Goal: Information Seeking & Learning: Learn about a topic

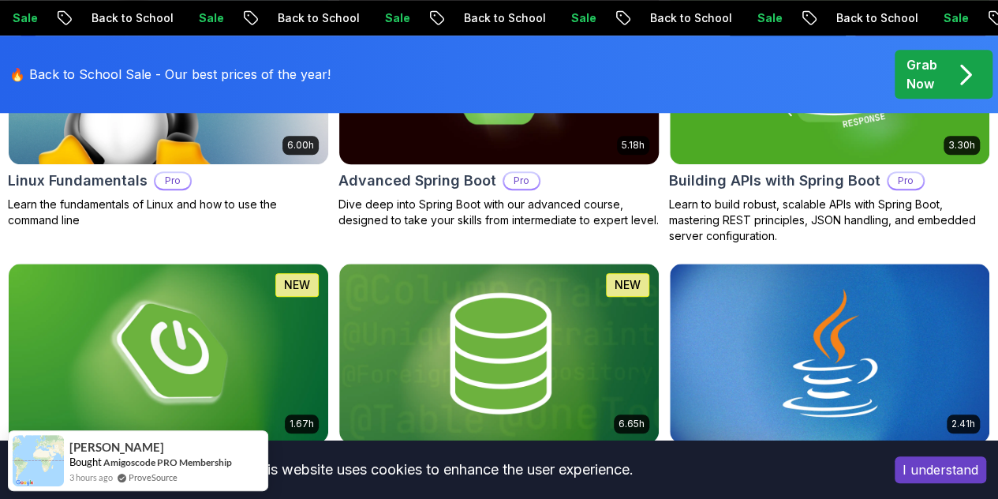
scroll to position [683, 0]
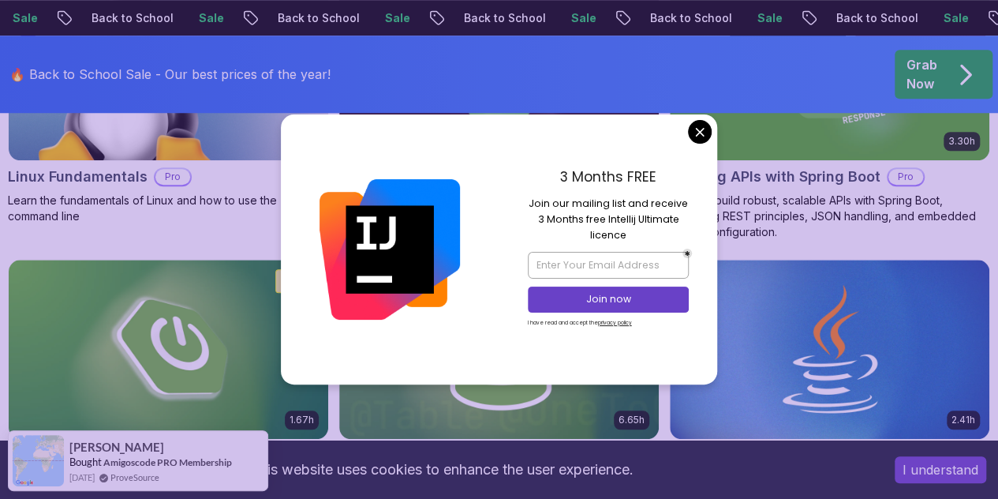
click at [692, 122] on div "3 Months FREE Join our mailing list and receive 3 Months free Intellij Ultimate…" at bounding box center [608, 249] width 219 height 270
click at [706, 147] on div "3 Months FREE Join our mailing list and receive 3 Months free Intellij Ultimate…" at bounding box center [608, 249] width 219 height 270
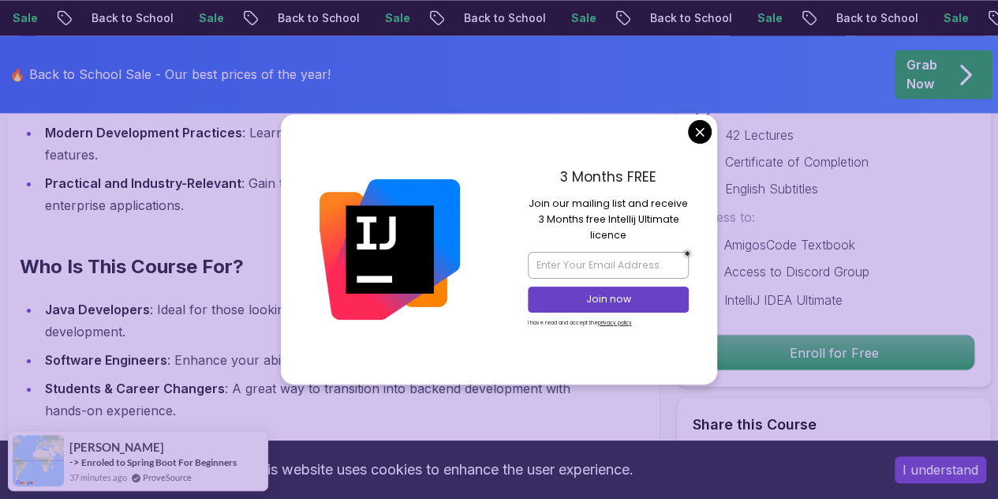
scroll to position [1215, 0]
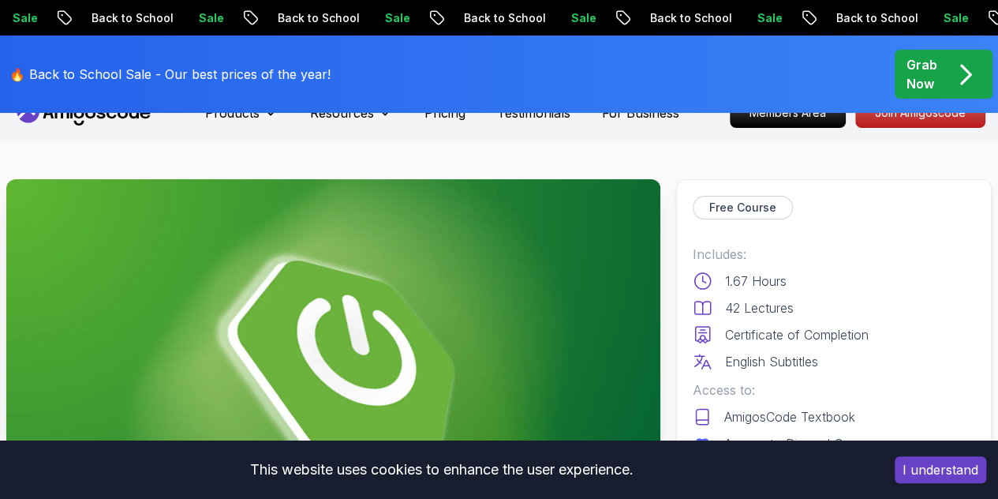
scroll to position [0, 0]
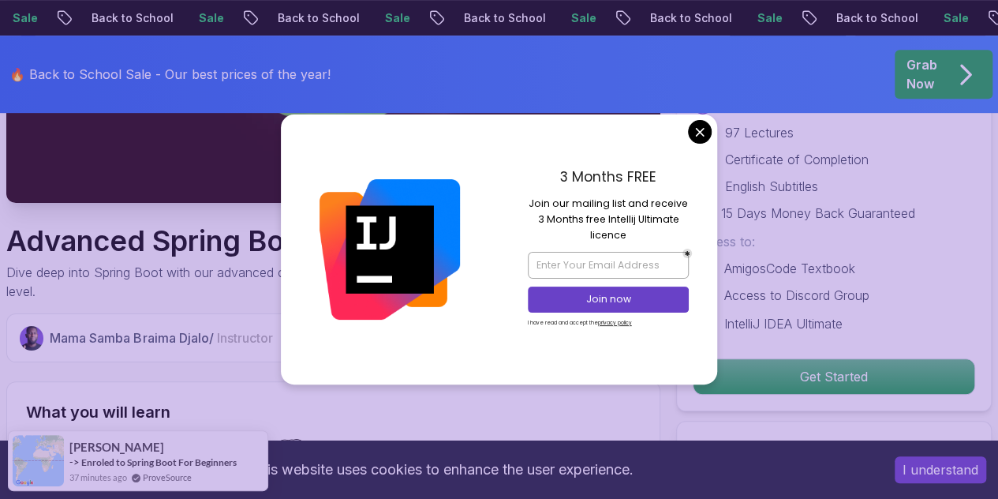
scroll to position [373, 0]
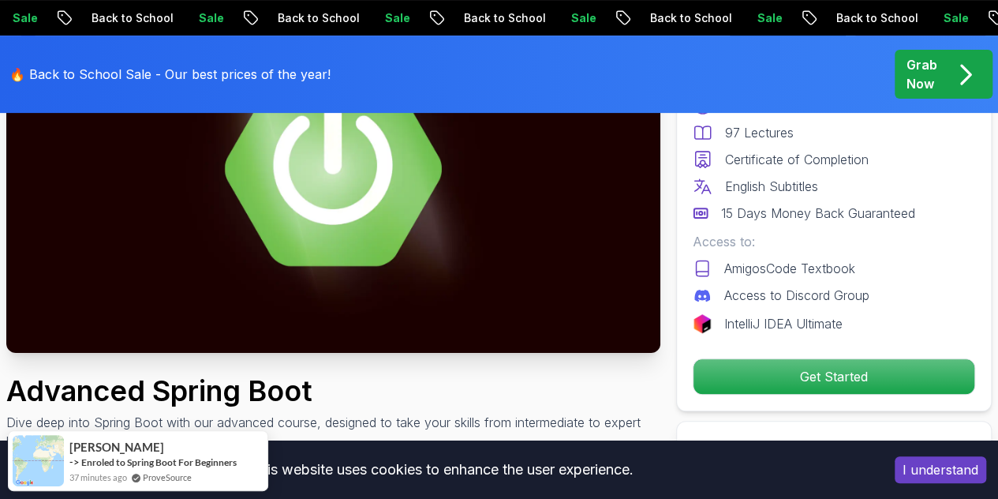
scroll to position [0, 0]
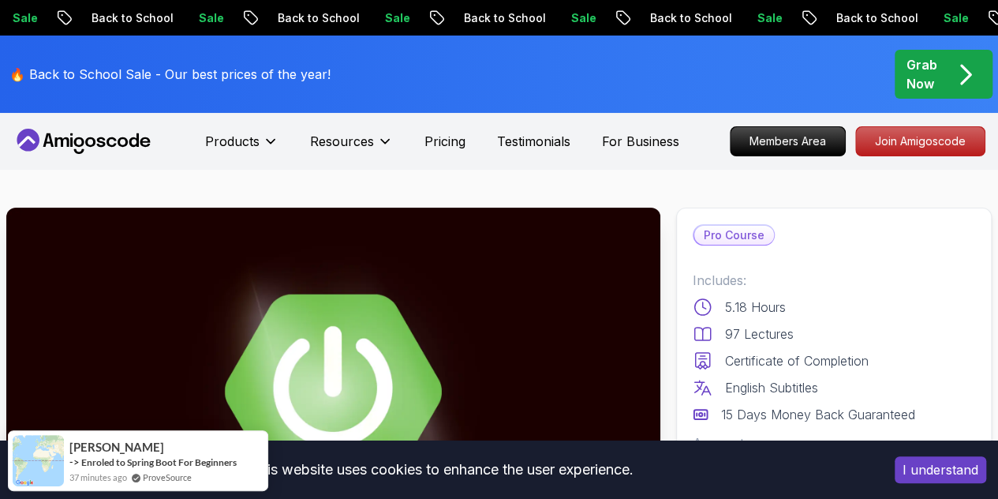
click at [891, 122] on nav "Products Resources Pricing Testimonials For Business Members Area Join Amigosco…" at bounding box center [499, 141] width 973 height 57
click at [896, 140] on p "Join Amigoscode" at bounding box center [920, 141] width 122 height 27
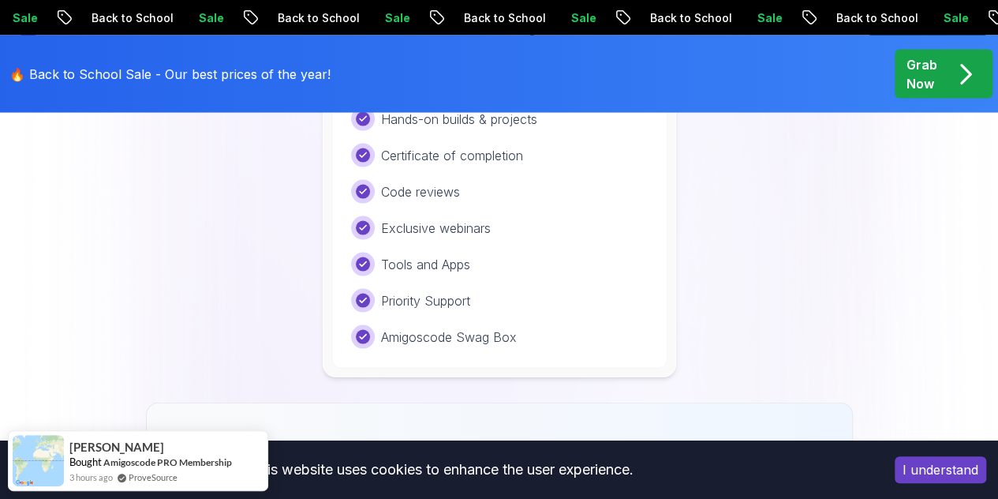
scroll to position [1504, 0]
